Goal: Ask a question: Seek information or help from site administrators or community

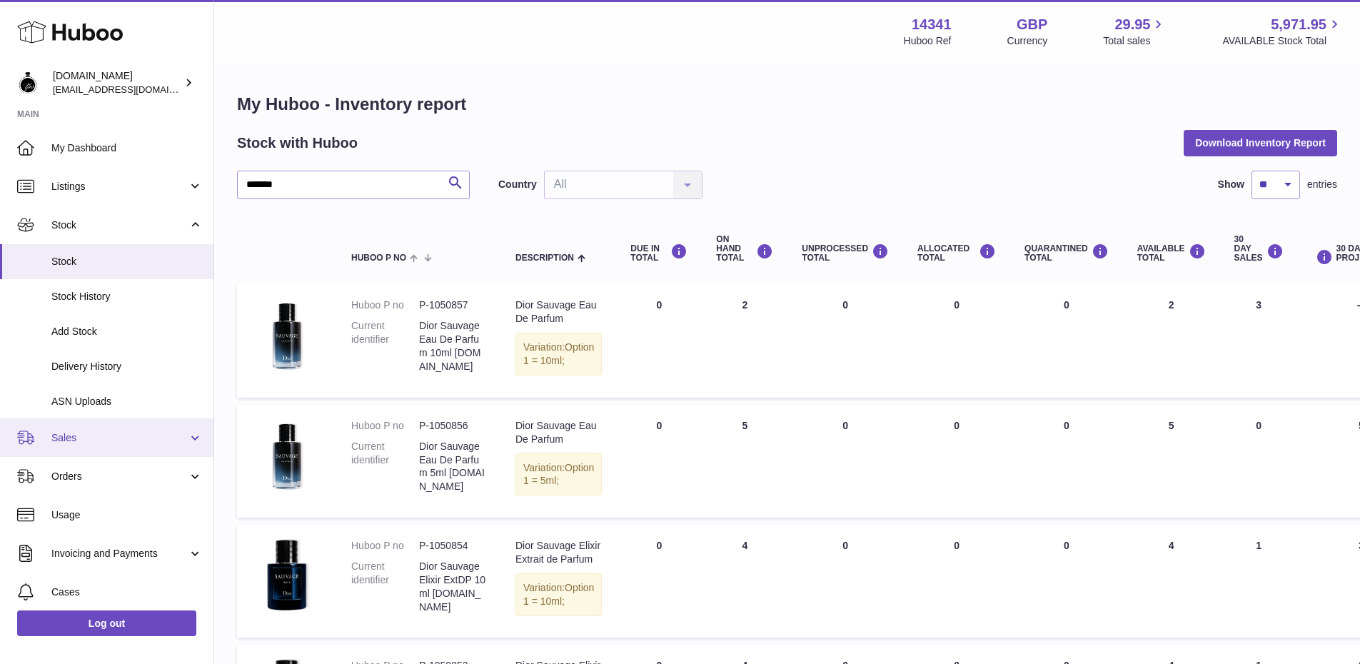
click at [58, 435] on span "Sales" at bounding box center [119, 438] width 136 height 14
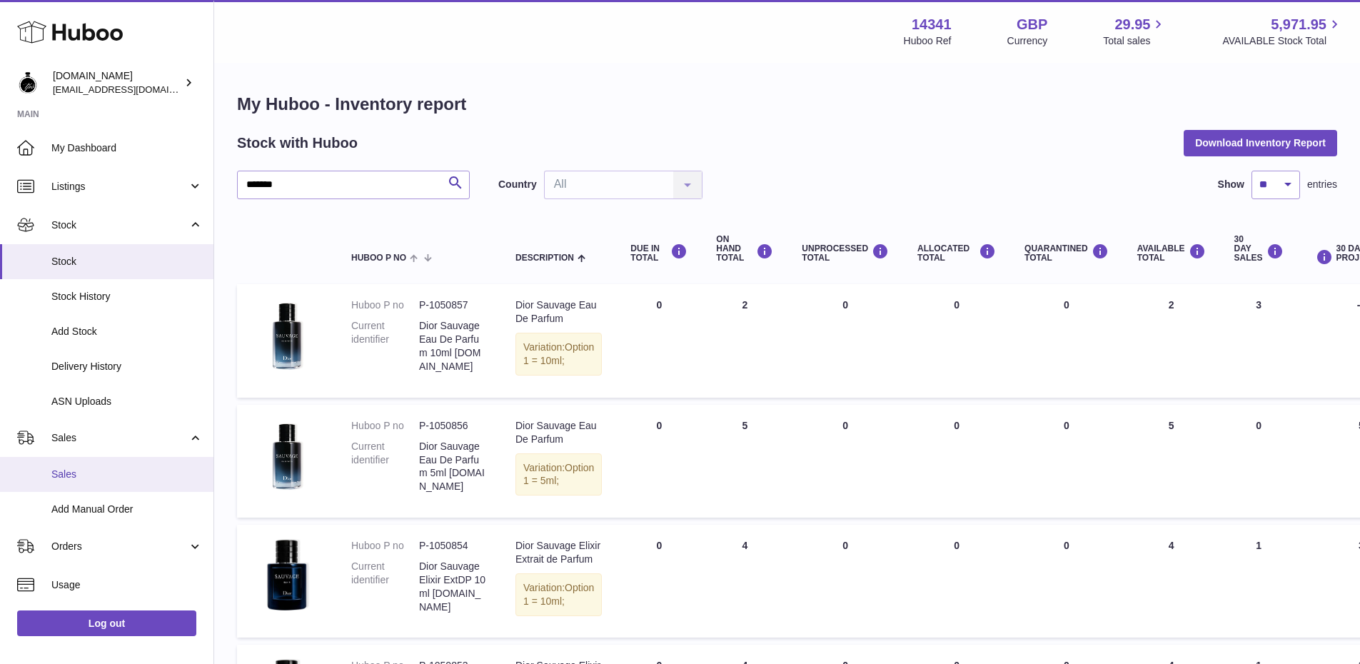
click at [59, 471] on span "Sales" at bounding box center [126, 475] width 151 height 14
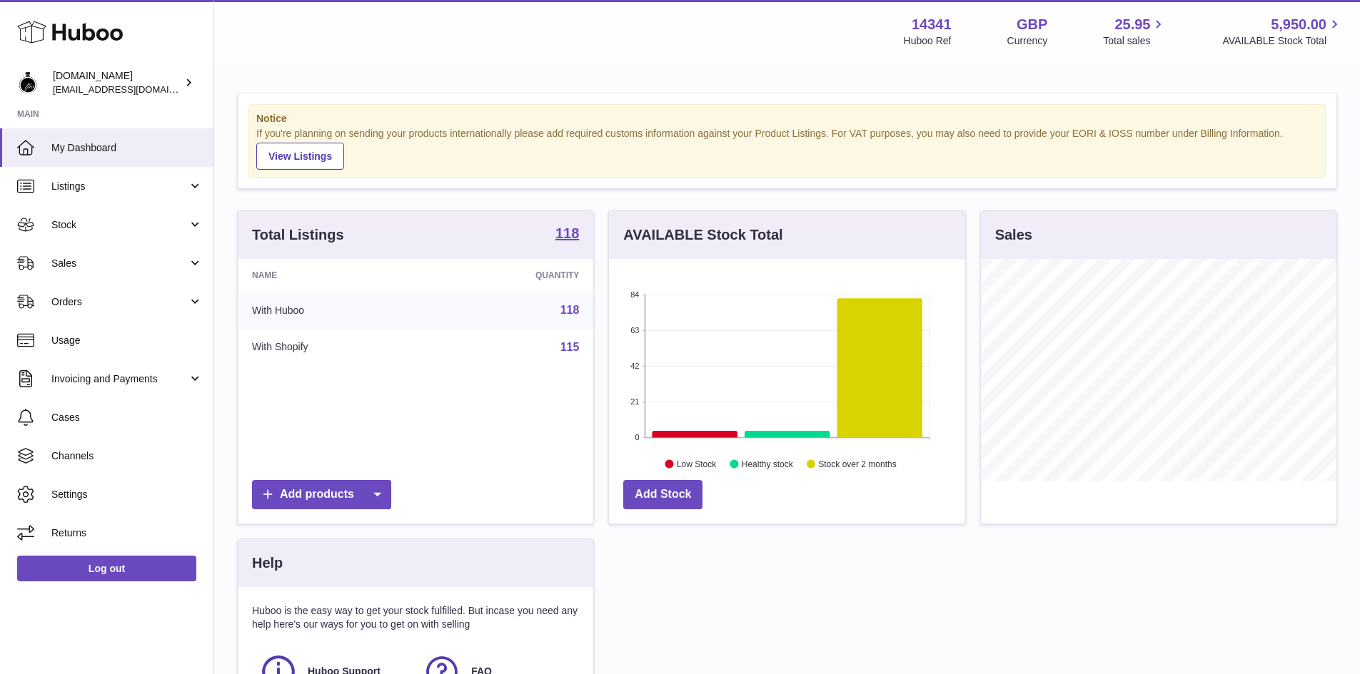
scroll to position [223, 356]
click at [86, 276] on link "Sales" at bounding box center [106, 263] width 213 height 39
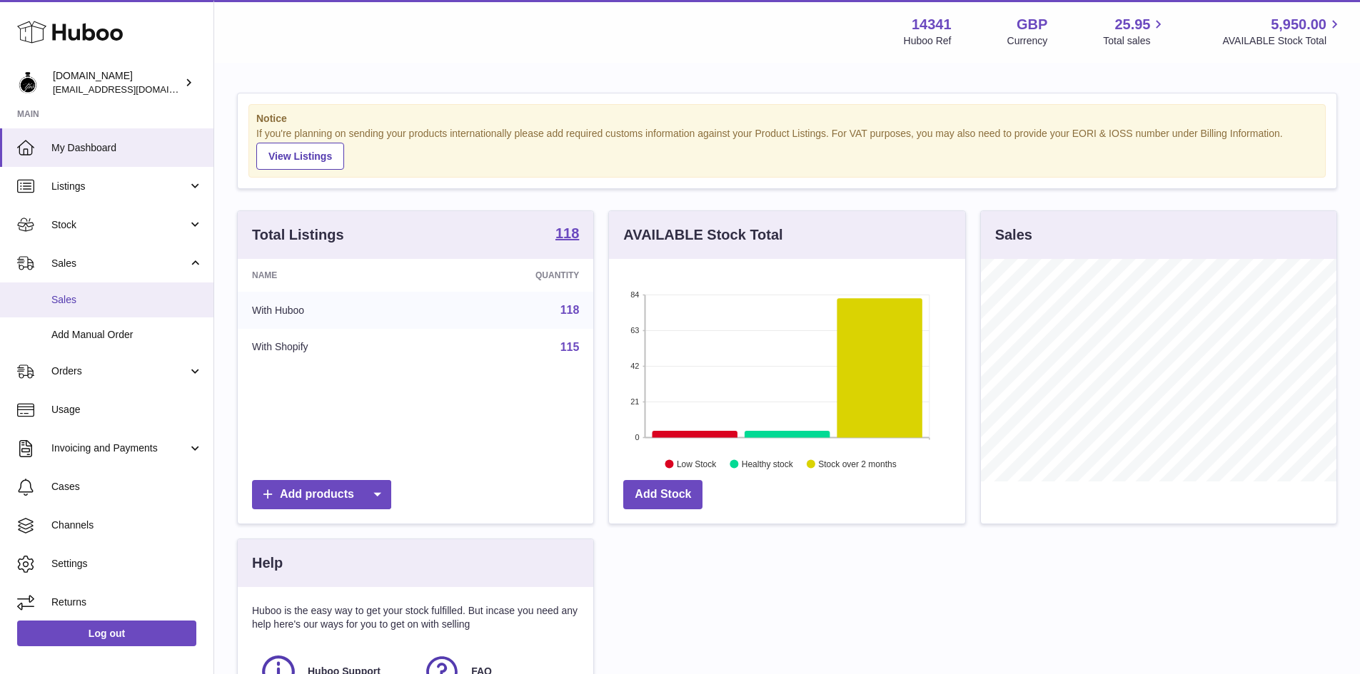
click at [71, 303] on span "Sales" at bounding box center [126, 300] width 151 height 14
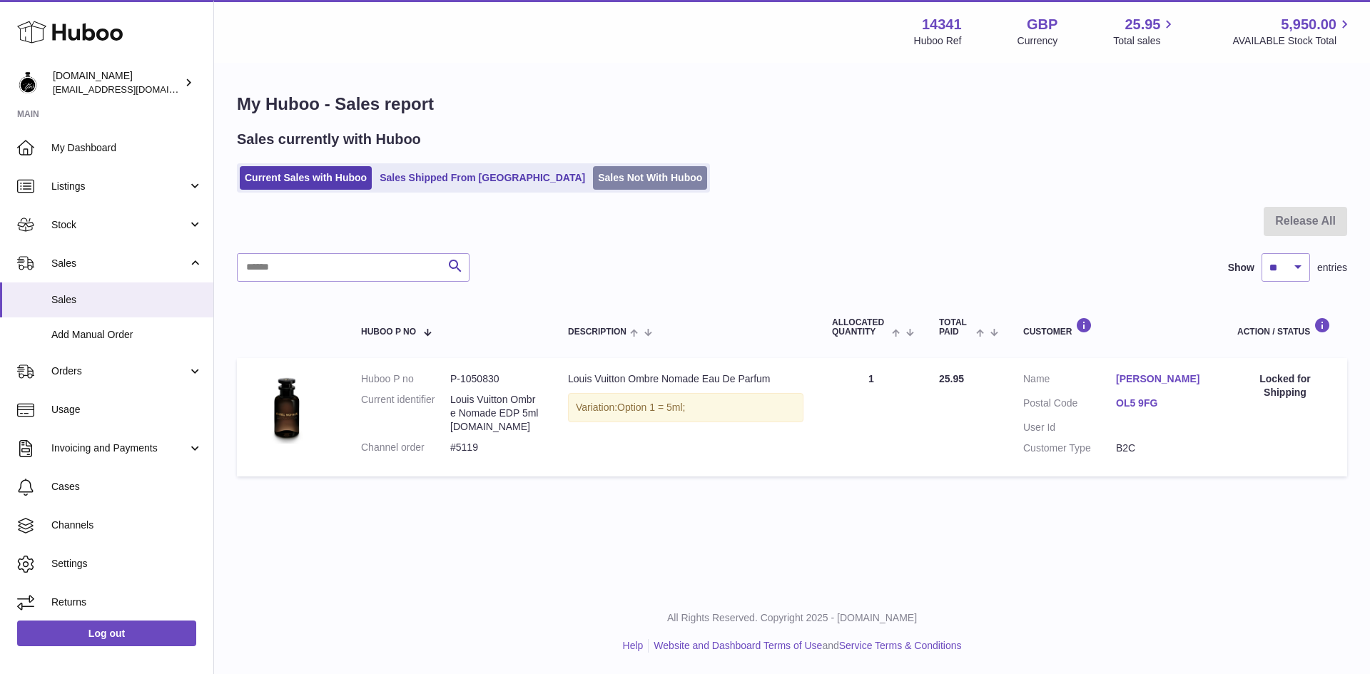
click at [593, 178] on link "Sales Not With Huboo" at bounding box center [650, 178] width 114 height 24
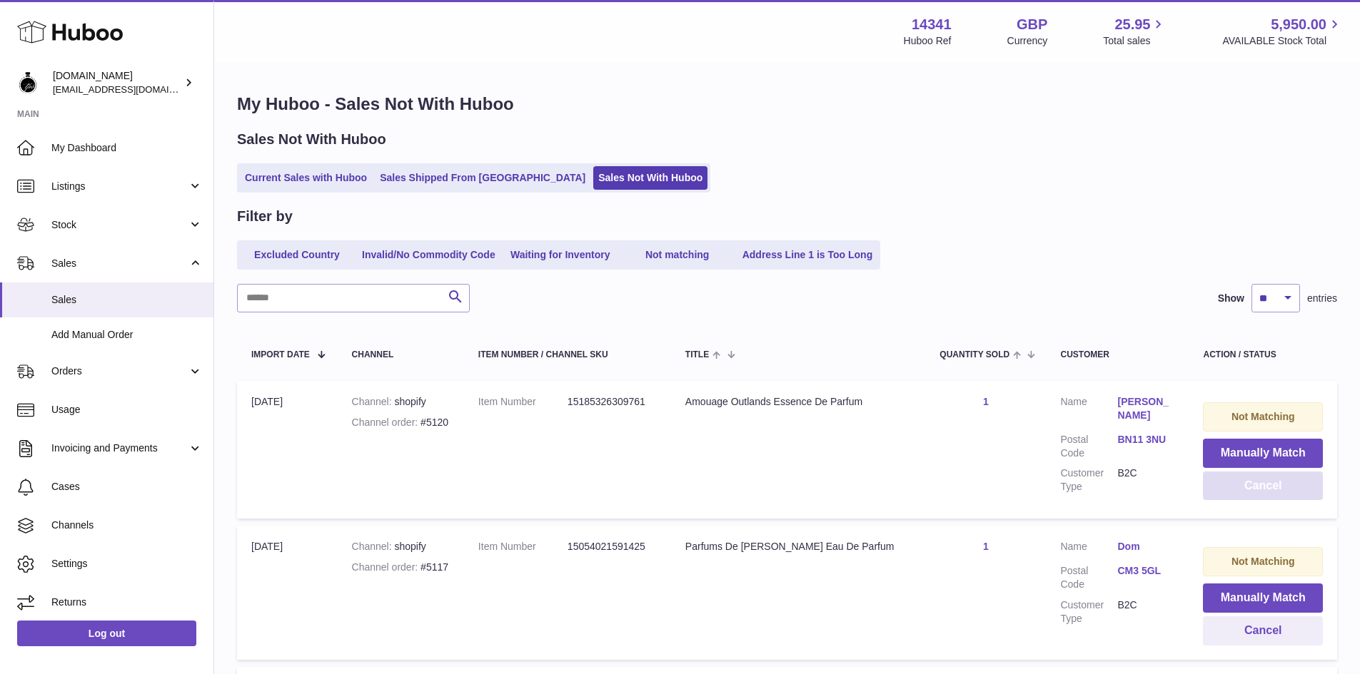
click at [1243, 491] on button "Cancel" at bounding box center [1263, 486] width 120 height 29
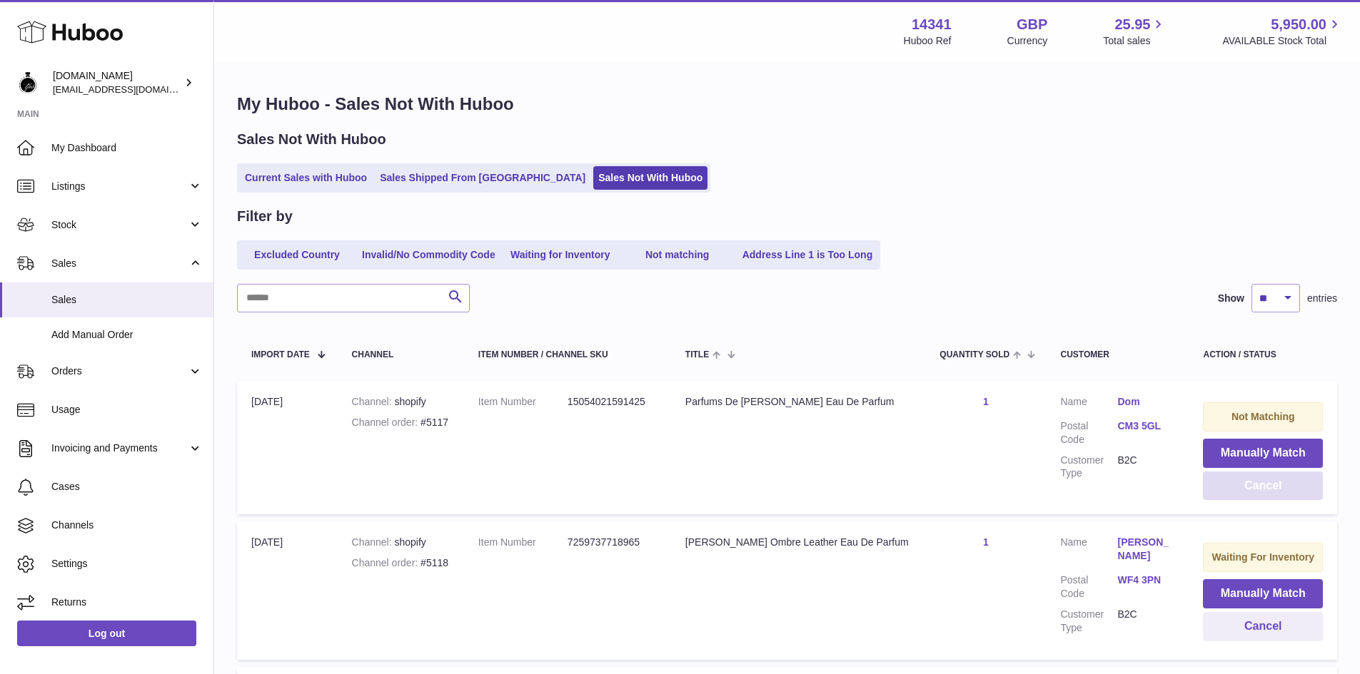
click at [1261, 486] on button "Cancel" at bounding box center [1263, 486] width 120 height 29
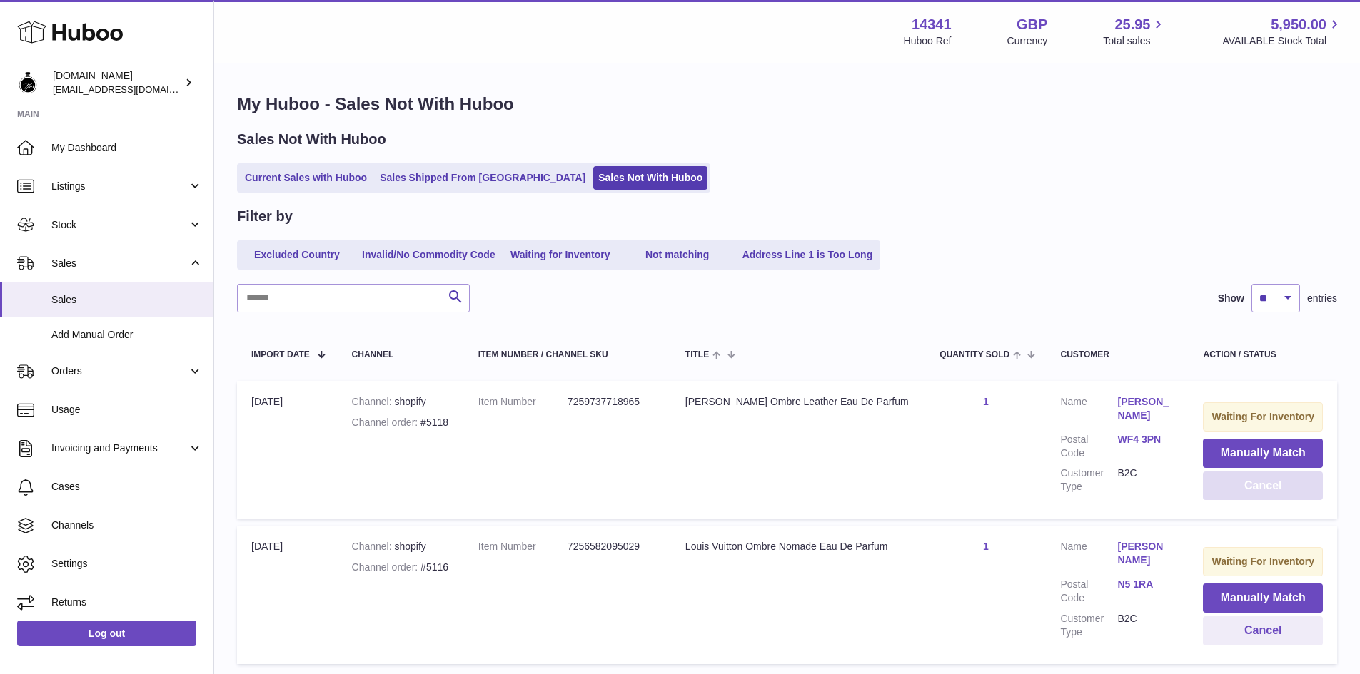
click at [1263, 487] on button "Cancel" at bounding box center [1263, 486] width 120 height 29
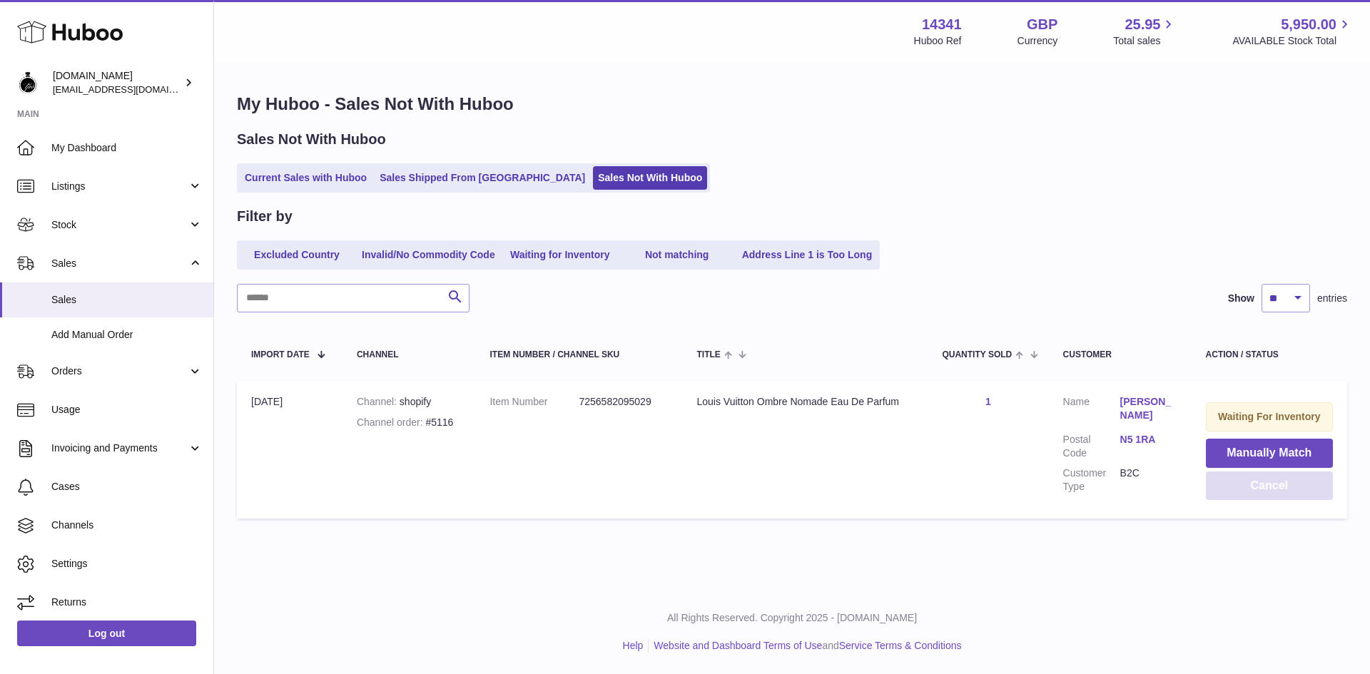
click at [1275, 492] on button "Cancel" at bounding box center [1269, 486] width 127 height 29
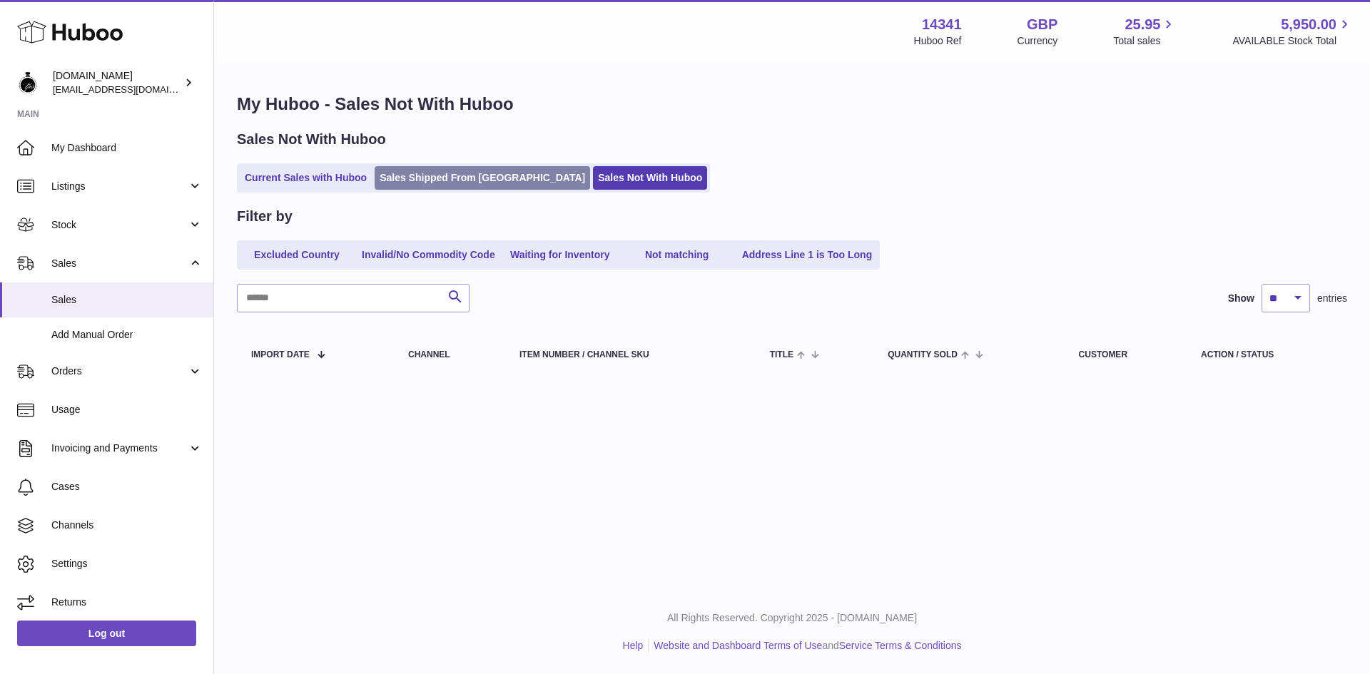
click at [458, 190] on link "Sales Shipped From Huboo" at bounding box center [483, 178] width 216 height 24
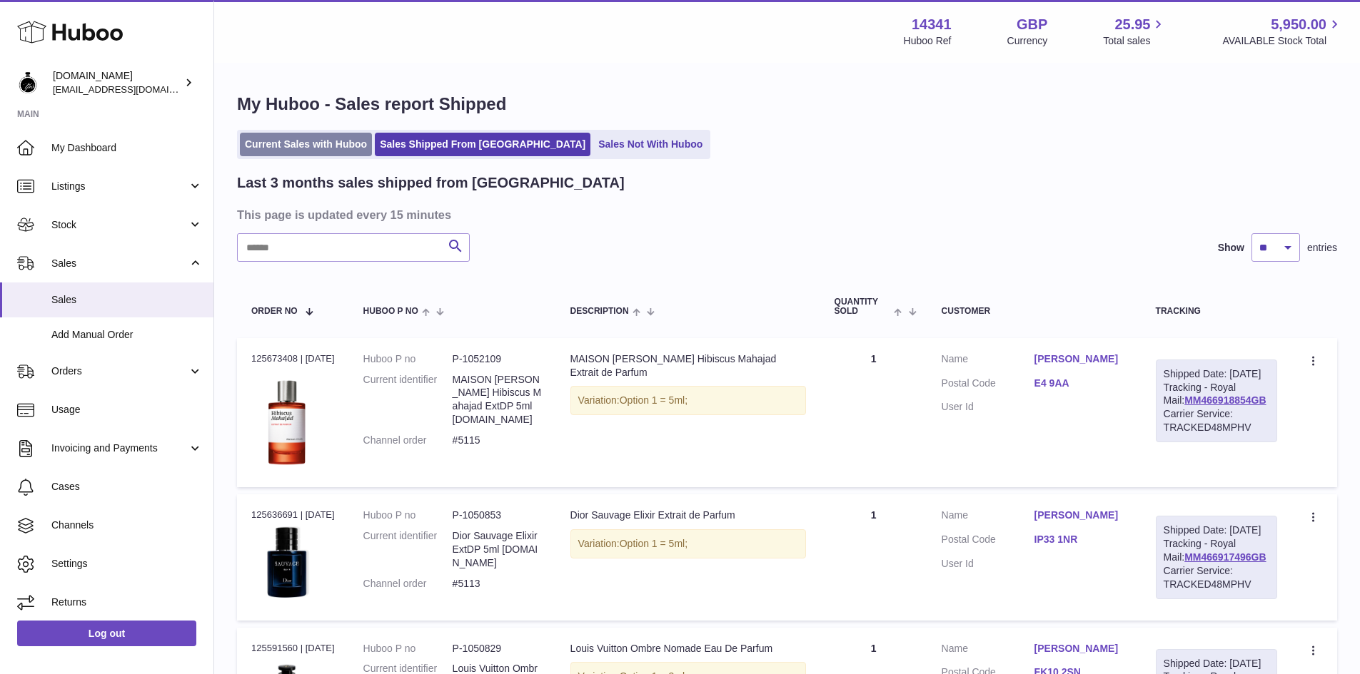
click at [283, 141] on link "Current Sales with Huboo" at bounding box center [306, 145] width 132 height 24
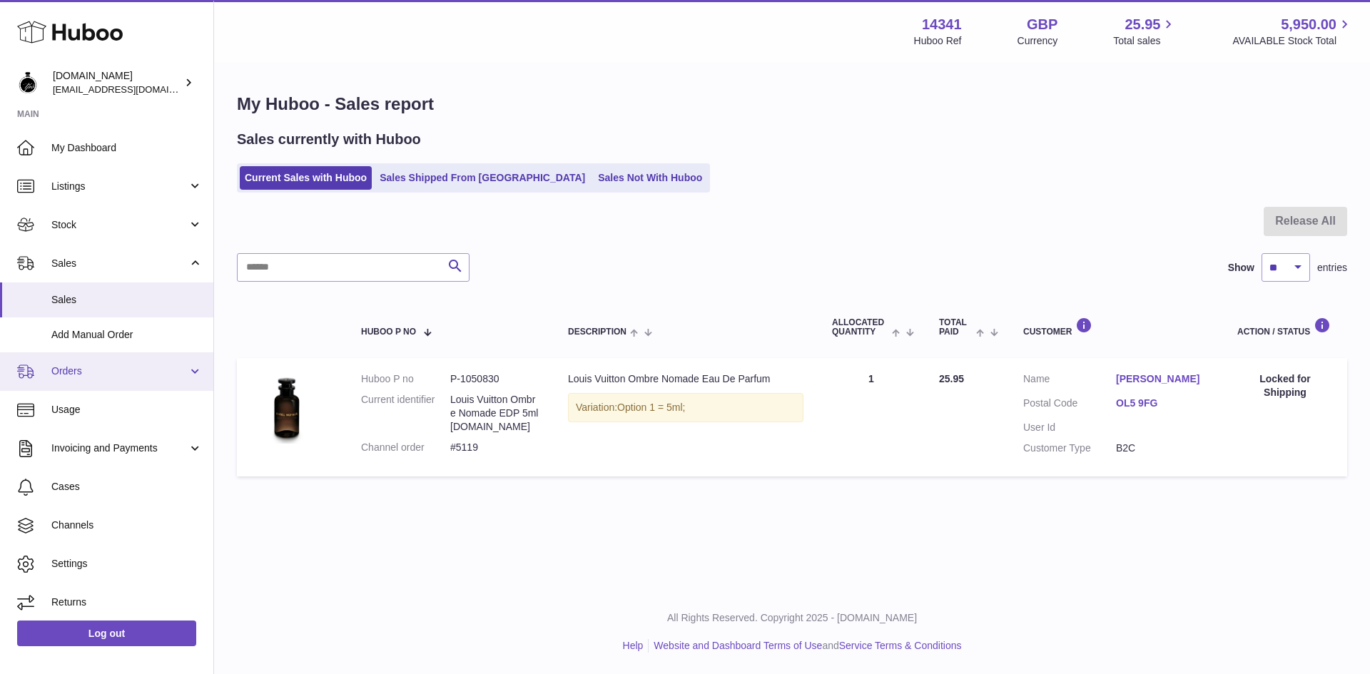
click at [94, 374] on span "Orders" at bounding box center [119, 372] width 136 height 14
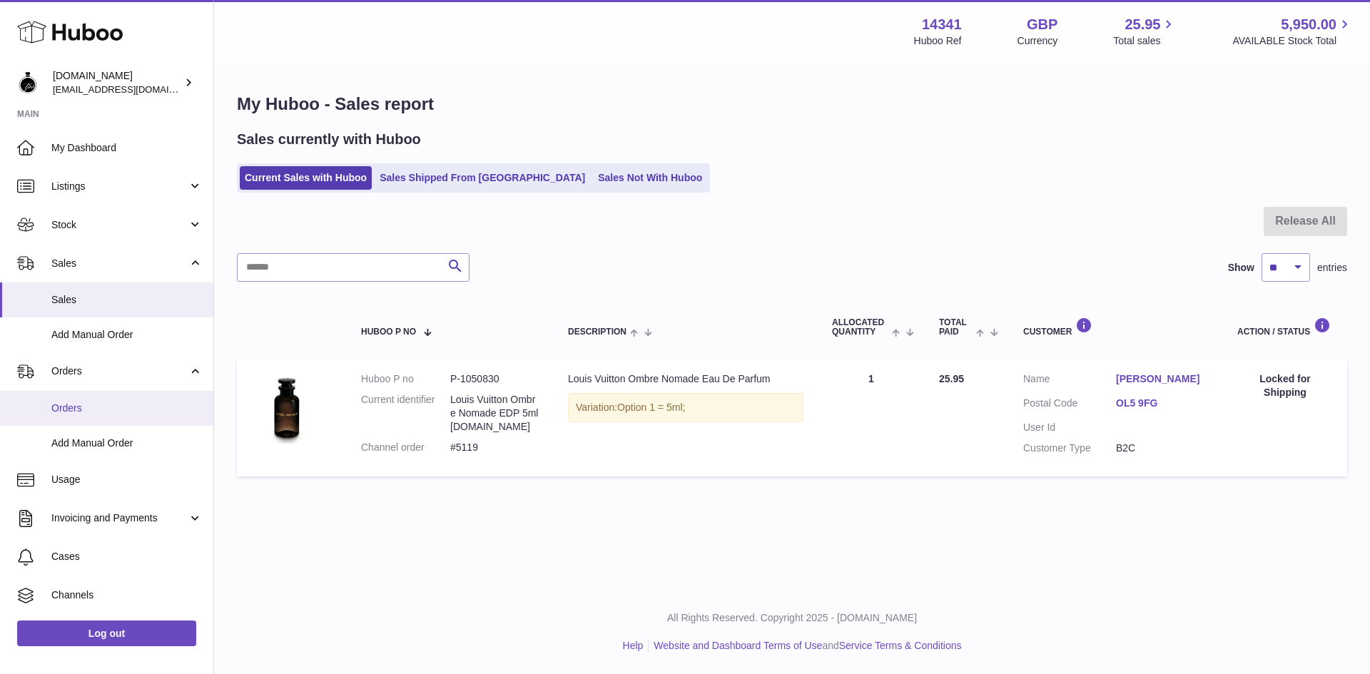
click at [78, 402] on span "Orders" at bounding box center [126, 409] width 151 height 14
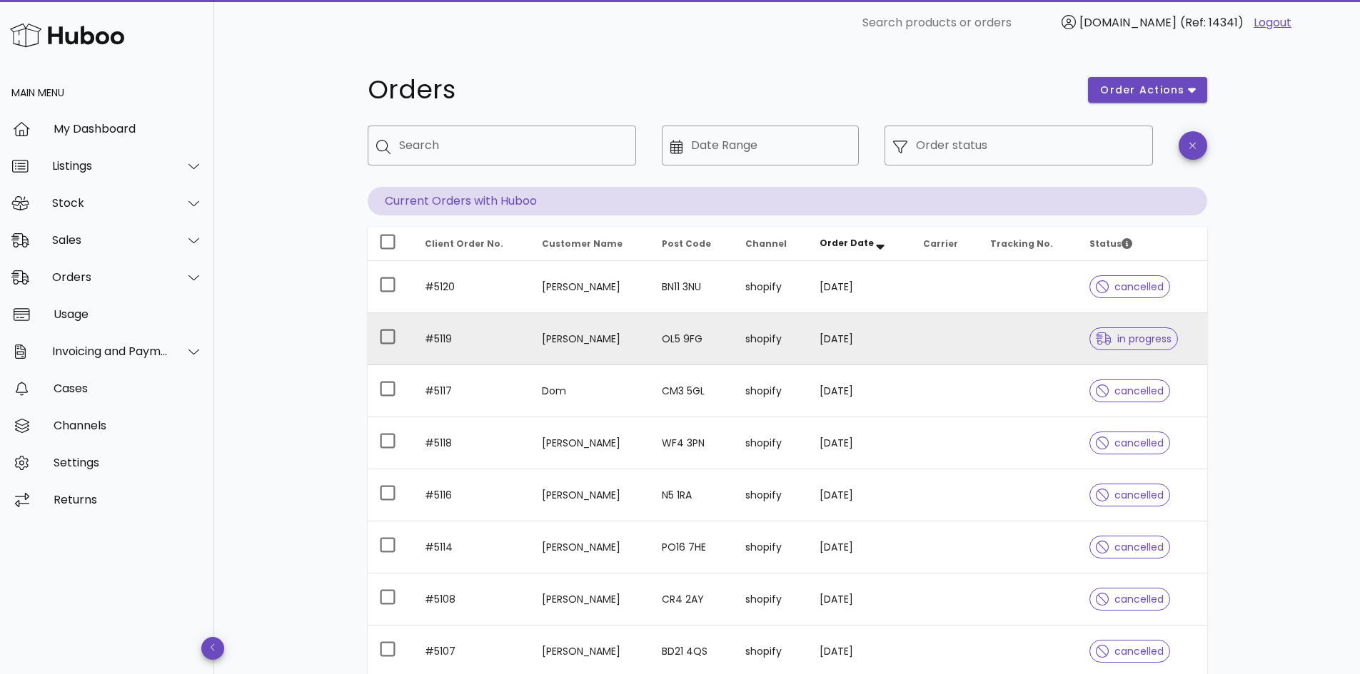
click at [912, 340] on td "30/09/2025" at bounding box center [860, 339] width 104 height 52
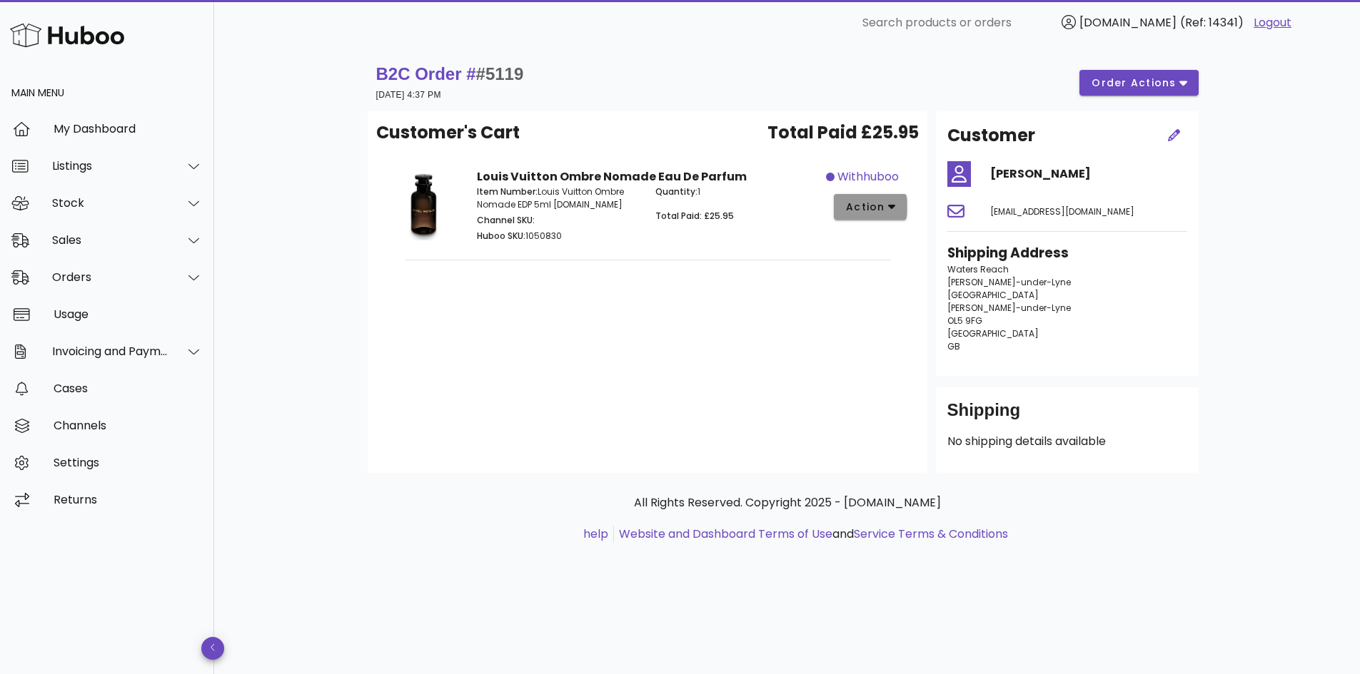
click at [885, 209] on span "action" at bounding box center [870, 207] width 51 height 15
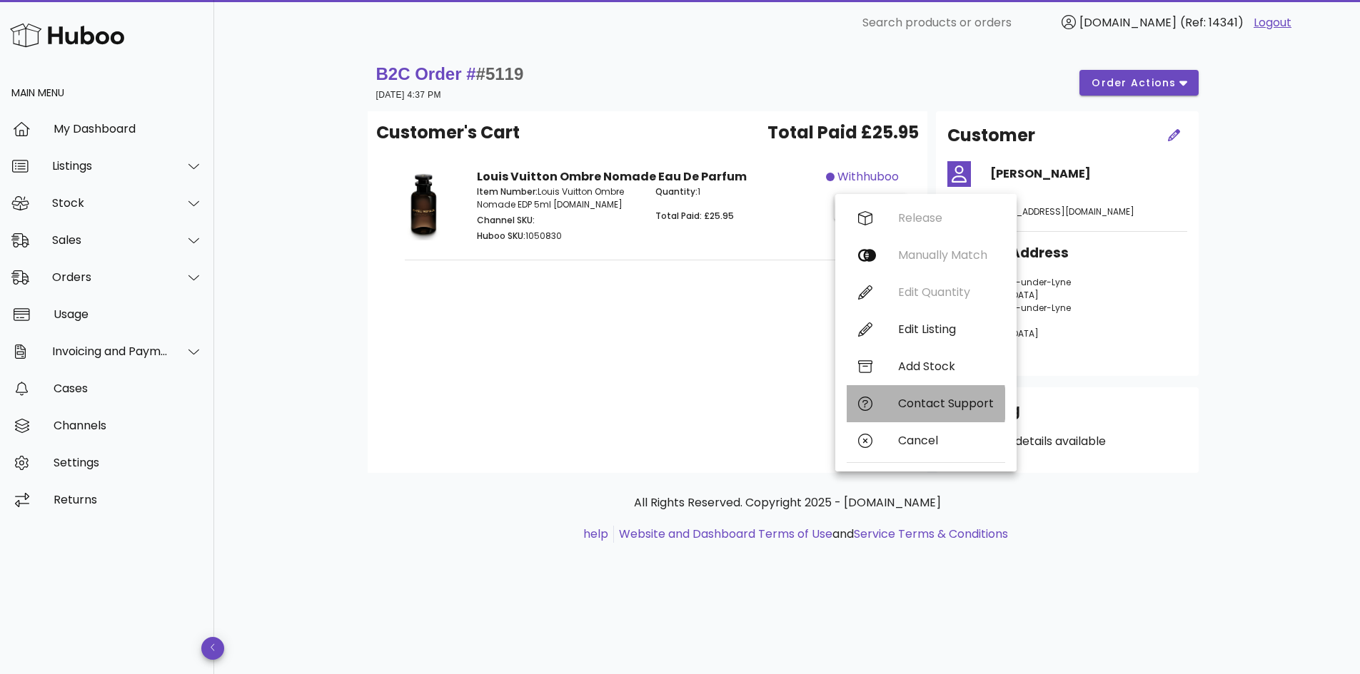
click at [893, 412] on div "Contact Support" at bounding box center [925, 403] width 158 height 37
